Goal: Information Seeking & Learning: Check status

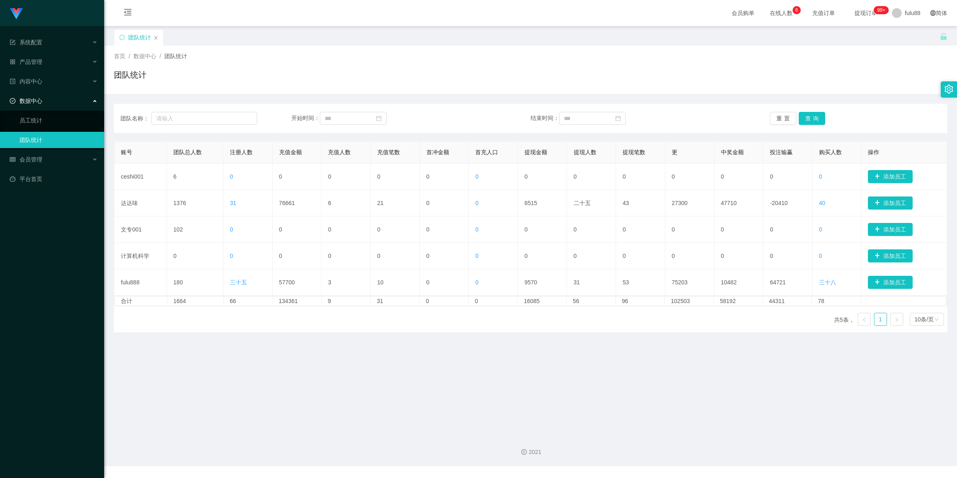
click at [260, 364] on main "关闭门户 关闭右侧 关闭其他 刷新页面 团队统计 首页 / 数据中心 / 团队统计 / 团队统计 团队名称： 开始时间： 结束时间： 重置 查询 账号 团队总…" at bounding box center [530, 227] width 853 height 402
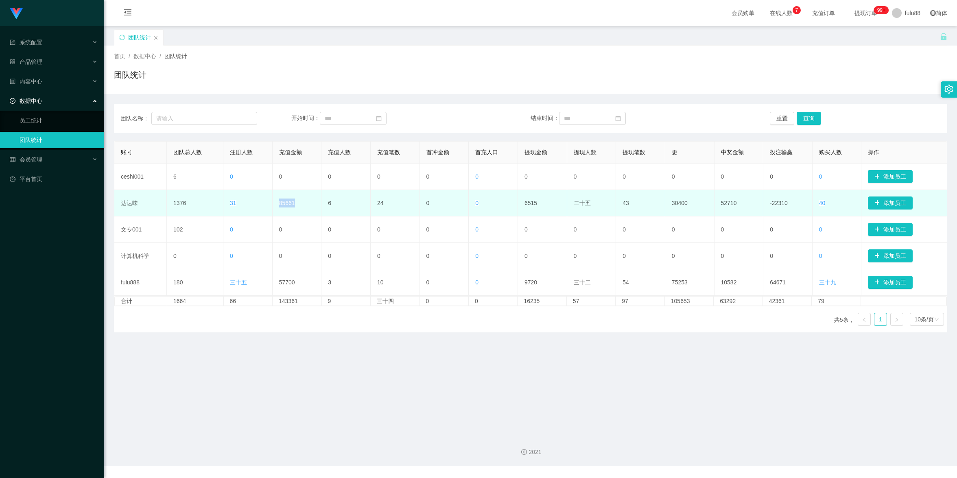
drag, startPoint x: 292, startPoint y: 210, endPoint x: 276, endPoint y: 209, distance: 16.3
click at [276, 209] on td "85661" at bounding box center [297, 203] width 49 height 26
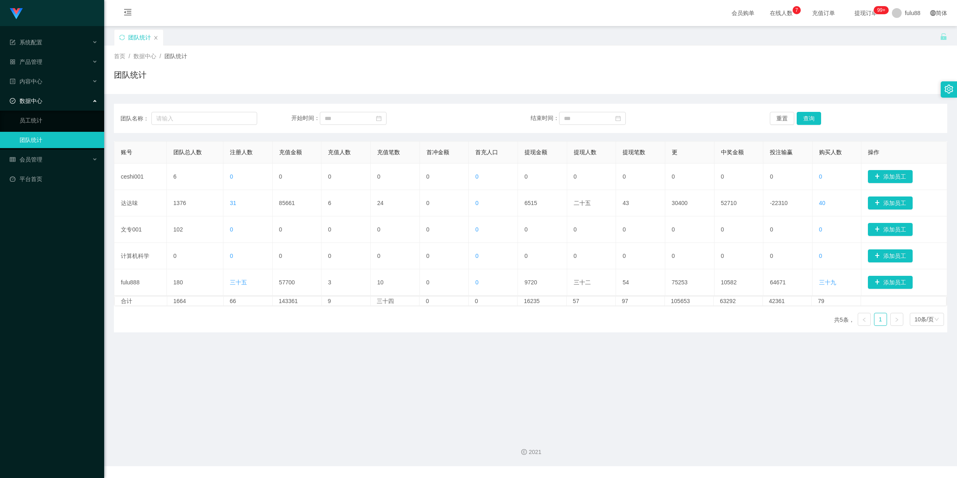
click at [335, 341] on main "关闭门户 关闭右侧 关闭其他 刷新页面 团队统计 首页 / 数据中心 / 团队统计 / 团队统计 团队名称： 开始时间： 结束时间： 重置 查询 账号 团队总…" at bounding box center [530, 227] width 853 height 402
